Goal: Task Accomplishment & Management: Manage account settings

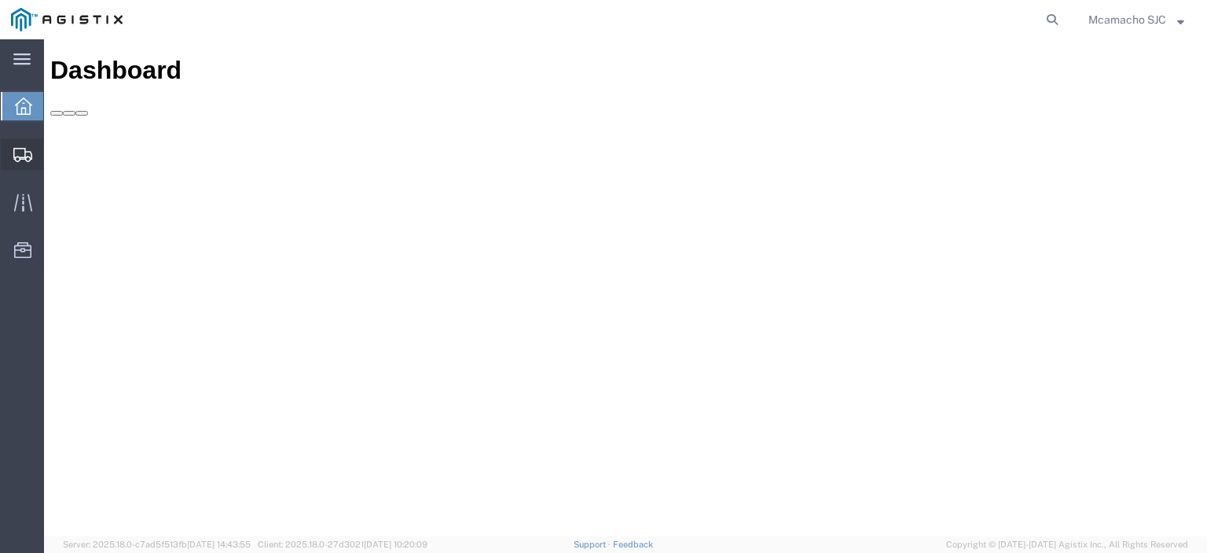
click at [17, 141] on div at bounding box center [23, 153] width 44 height 31
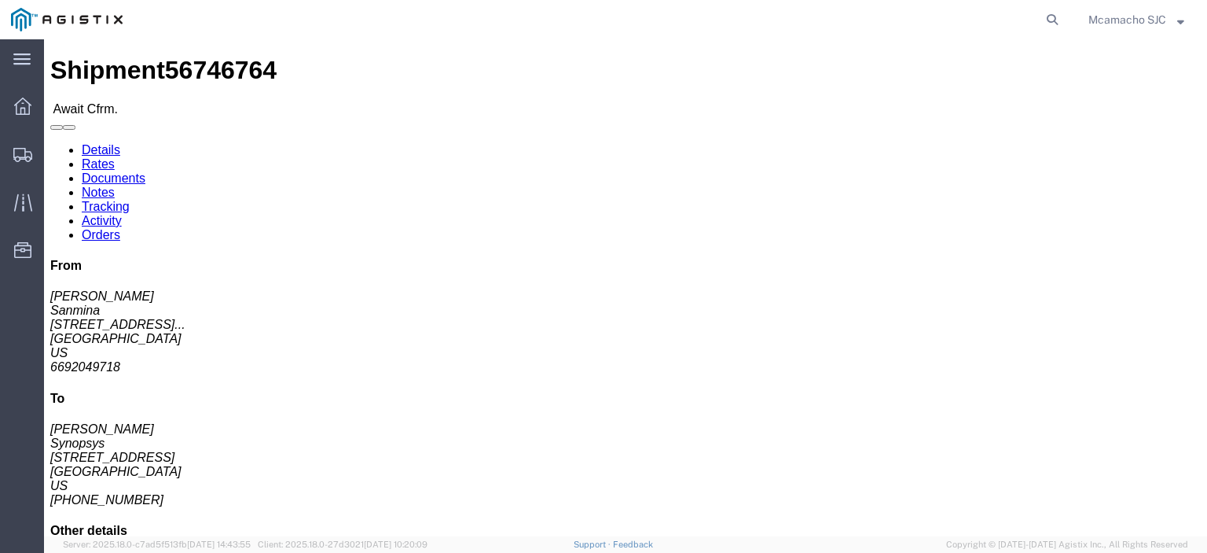
click link "Confirm"
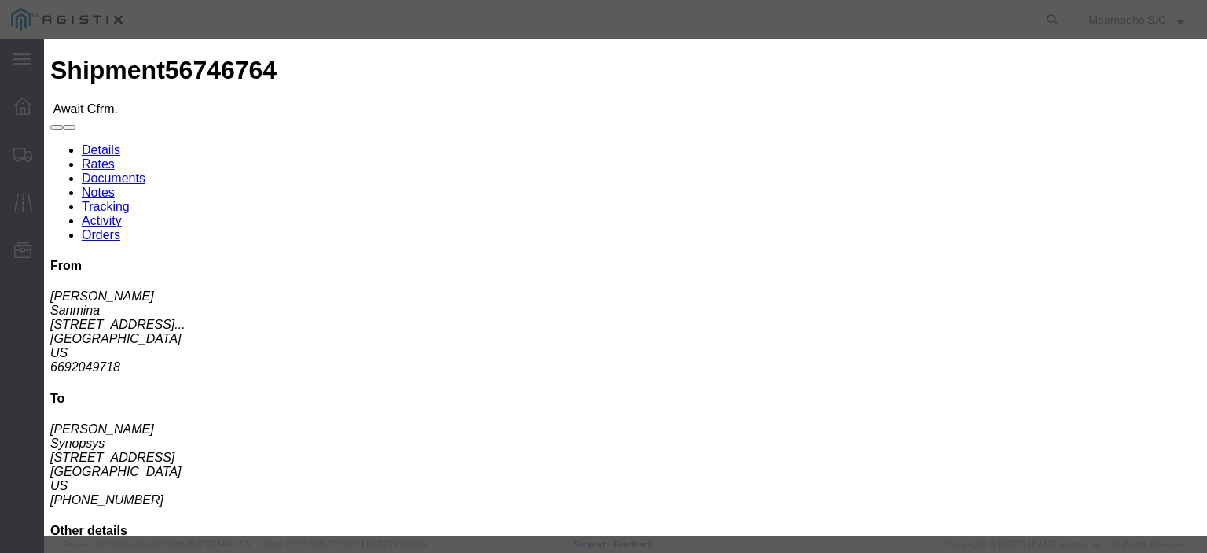
click input "text"
paste input "1000986187"
type input "1000986187"
type input "[PERSON_NAME]"
type input "4084571280"
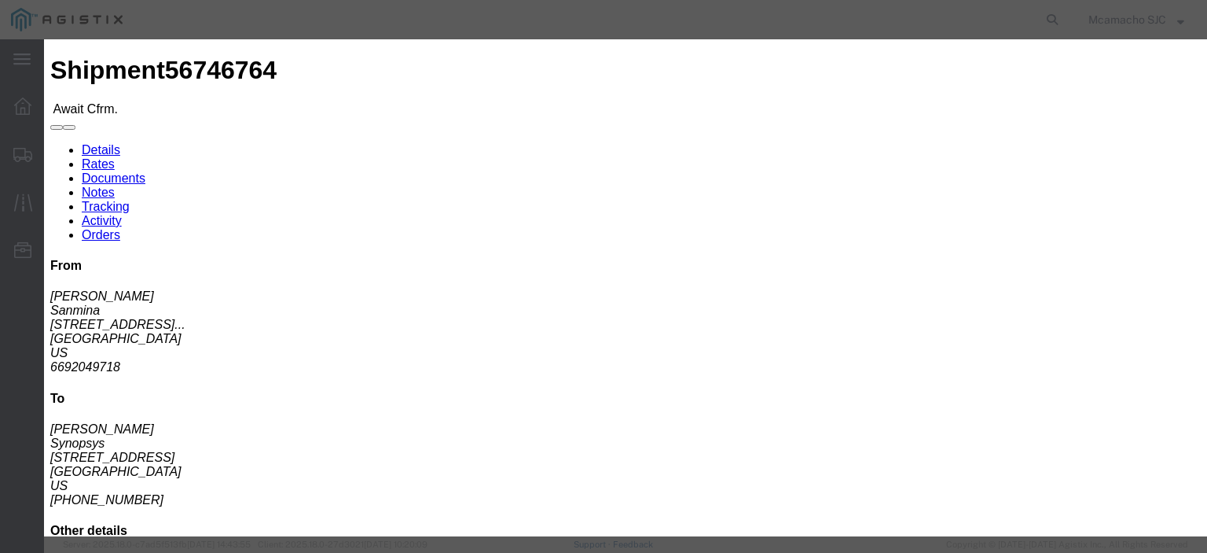
click fieldset "Confirmation Details Use my profile Bill of Lading Number 1000986187 Person Mon…"
click select "Select Midnight 1 am 2 am 3 am 4 am 5 am 6 am 7 am 8 am 9 am 10 am 11 am 12 Noo…"
select select "1400"
click select "Select Midnight 1 am 2 am 3 am 4 am 5 am 6 am 7 am 8 am 9 am 10 am 11 am 12 Noo…"
click div "Confirmation Details Use my profile Bill of Lading Number 1000986187 Person Mon…"
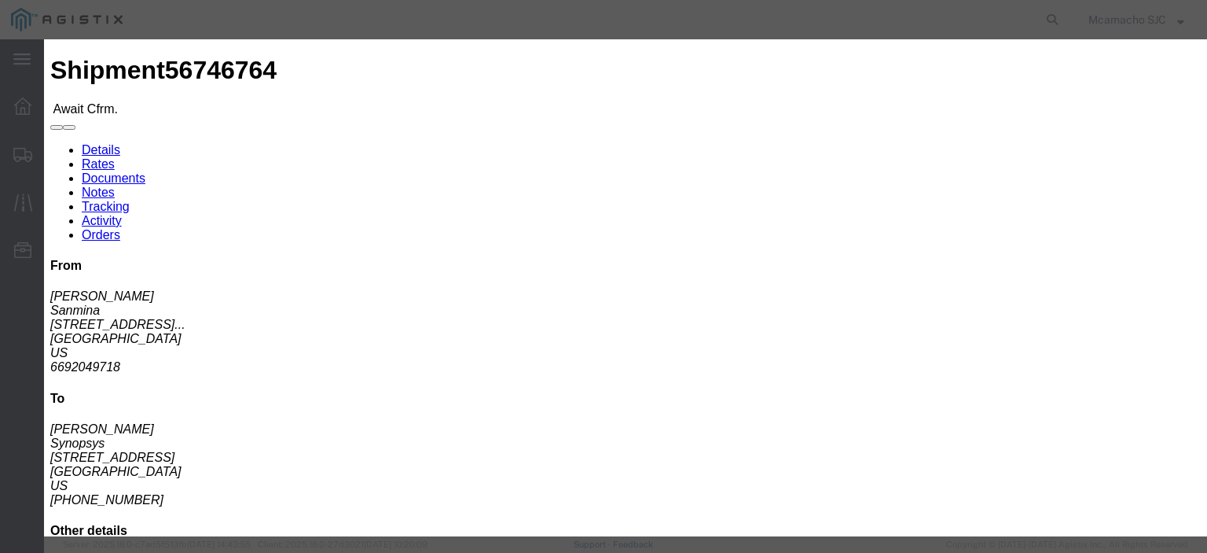
scroll to position [113, 0]
click input "[DATE]"
click td "8"
type input "[DATE]"
click select "Select Midnight 1 am 2 am 3 am 4 am 5 am 6 am 7 am 8 am 9 am 10 am 11 am 12 Noo…"
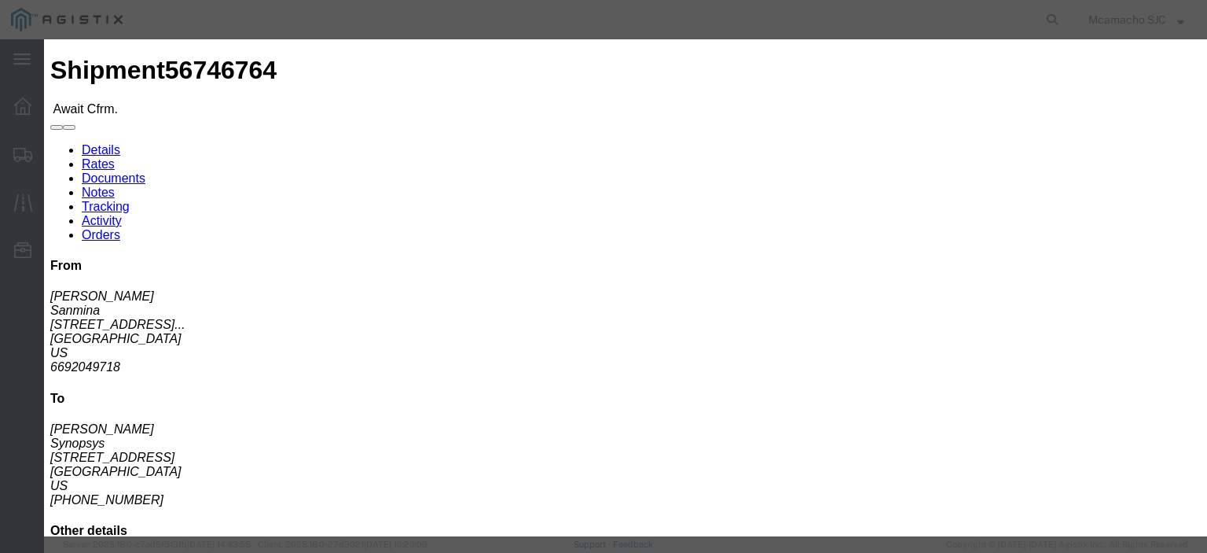
select select "1600"
click select "Select Midnight 1 am 2 am 3 am 4 am 5 am 6 am 7 am 8 am 9 am 10 am 11 am 12 Noo…"
click button "Submit"
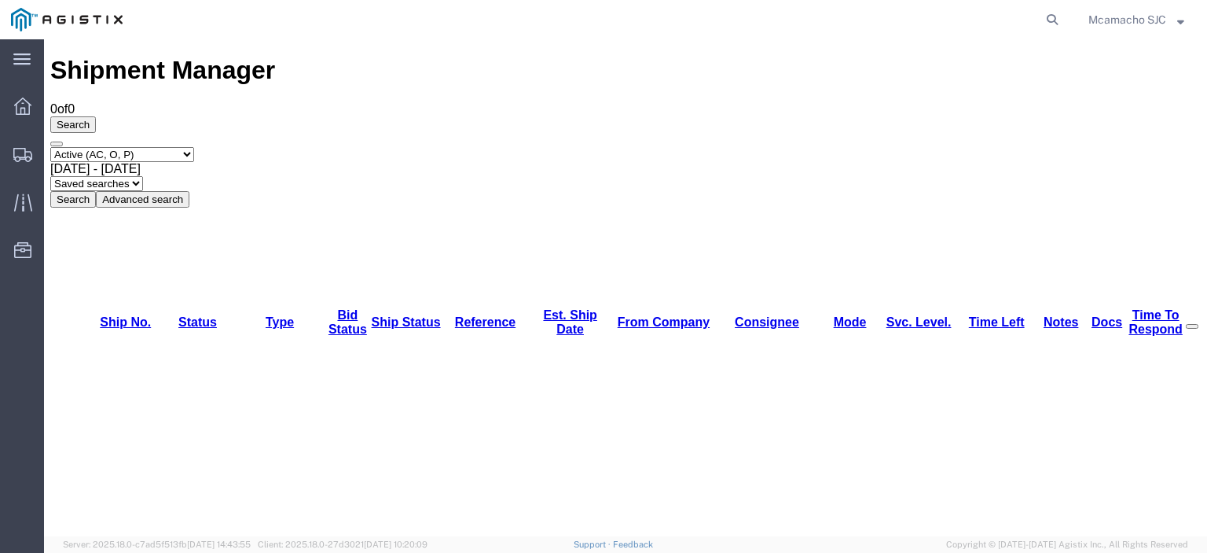
click at [149, 147] on select "Select status Active (AC, O, P) All Approved Awaiting Confirmation (AC) Booked …" at bounding box center [122, 154] width 144 height 15
select select "BOOK"
click at [50, 147] on select "Select status Active (AC, O, P) All Approved Awaiting Confirmation (AC) Booked …" at bounding box center [122, 154] width 144 height 15
drag, startPoint x: 542, startPoint y: 108, endPoint x: 477, endPoint y: 42, distance: 92.3
click at [96, 191] on button "Search" at bounding box center [73, 199] width 46 height 17
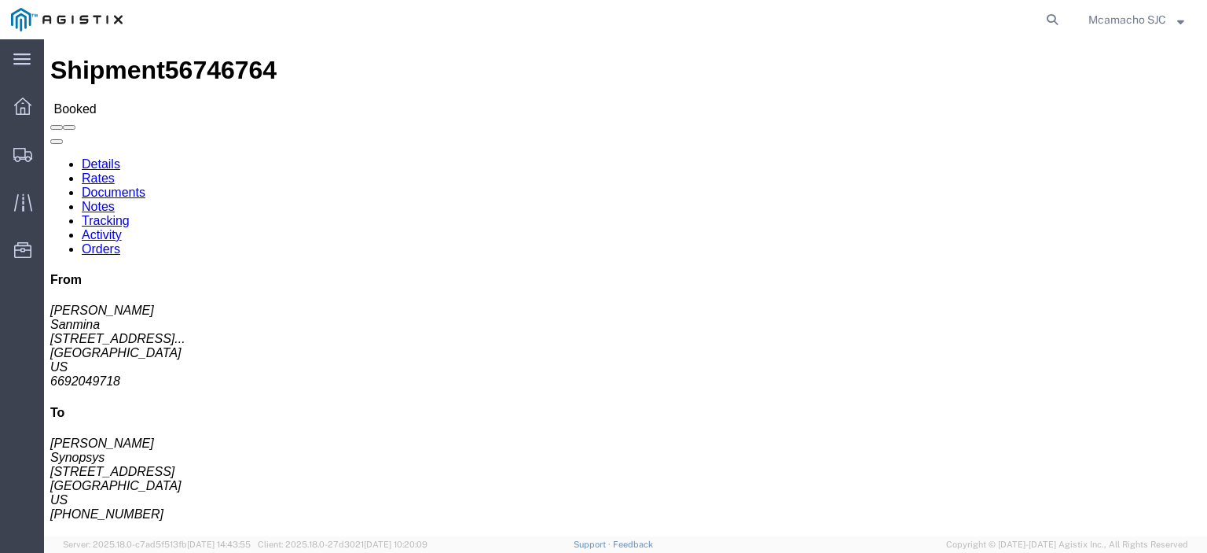
click link "Documents"
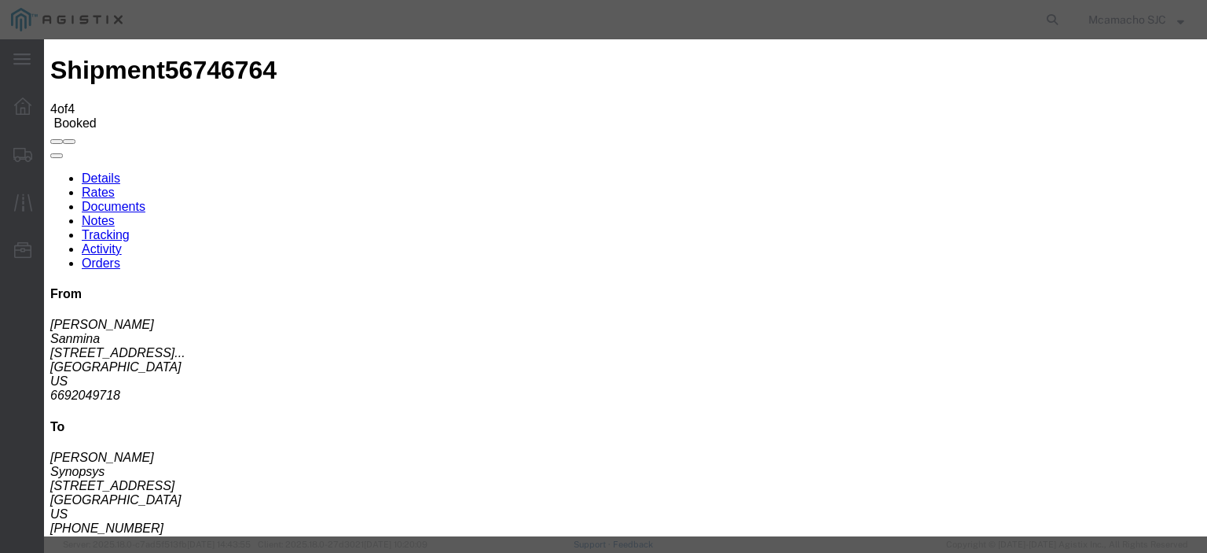
type input "C:\fakepath\1000986187.pdf"
type input "AIRGROUP"
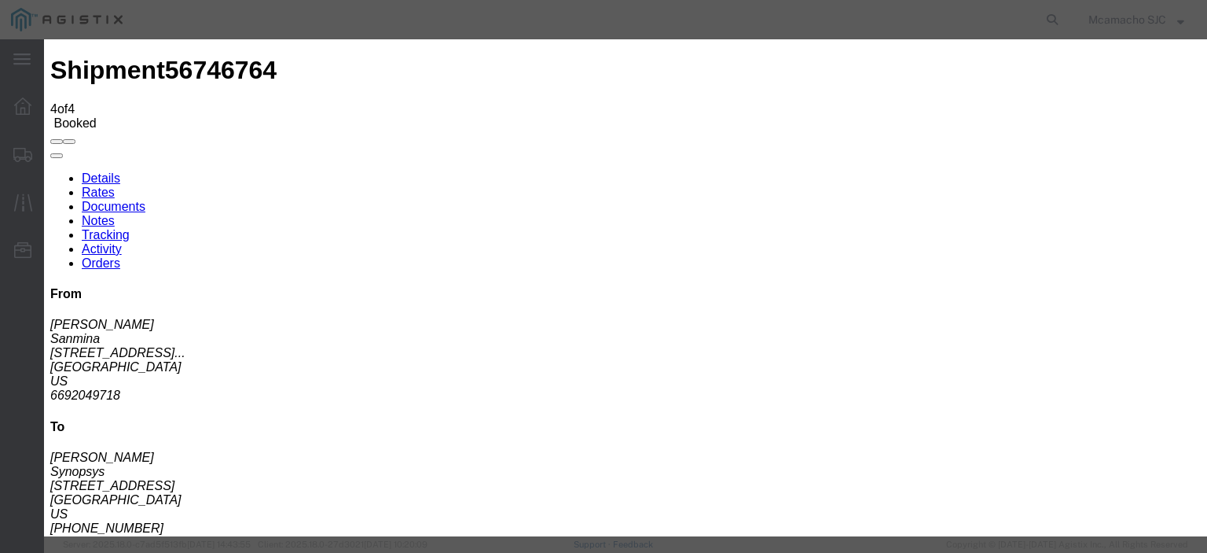
type input "HAWB"
select select "BILL_OF_LADING"
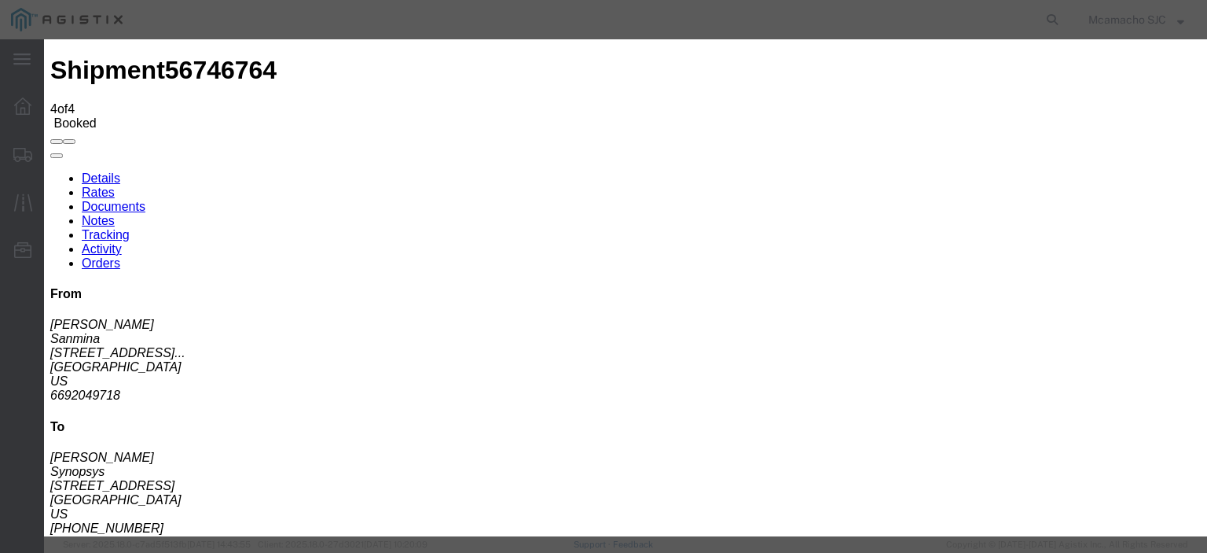
select select
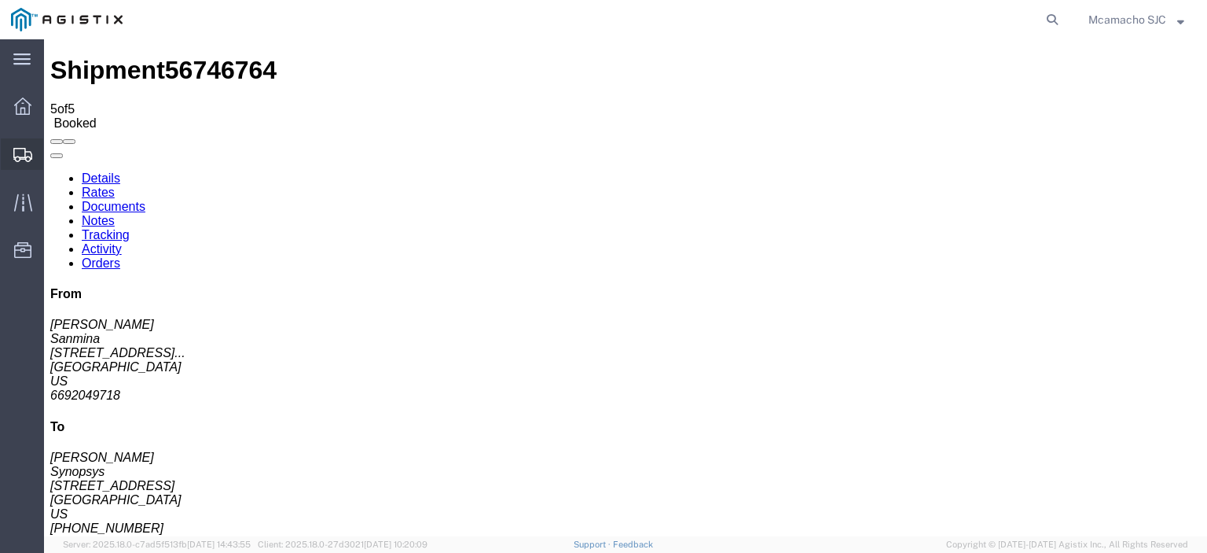
click at [54, 149] on span "Shipments" at bounding box center [48, 153] width 11 height 31
